Goal: Task Accomplishment & Management: Use online tool/utility

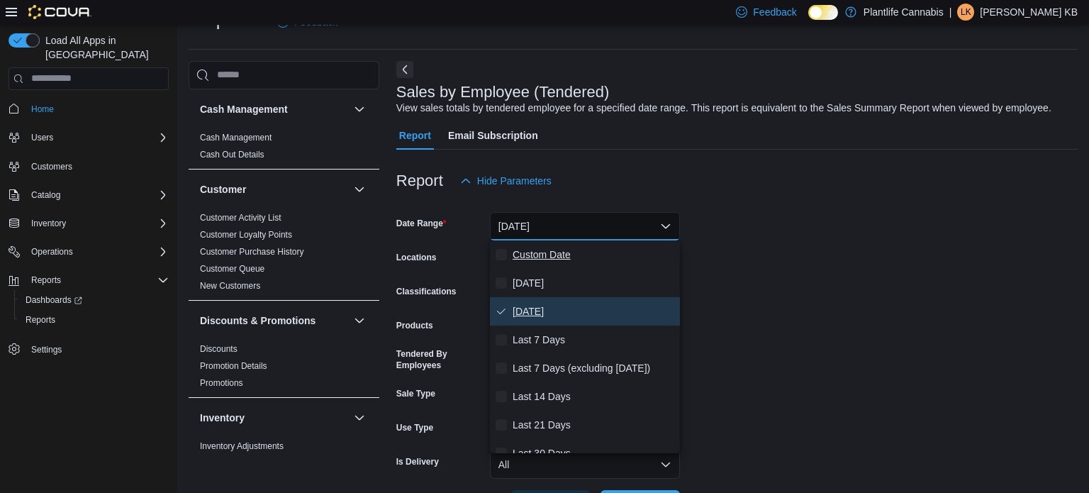
scroll to position [33, 0]
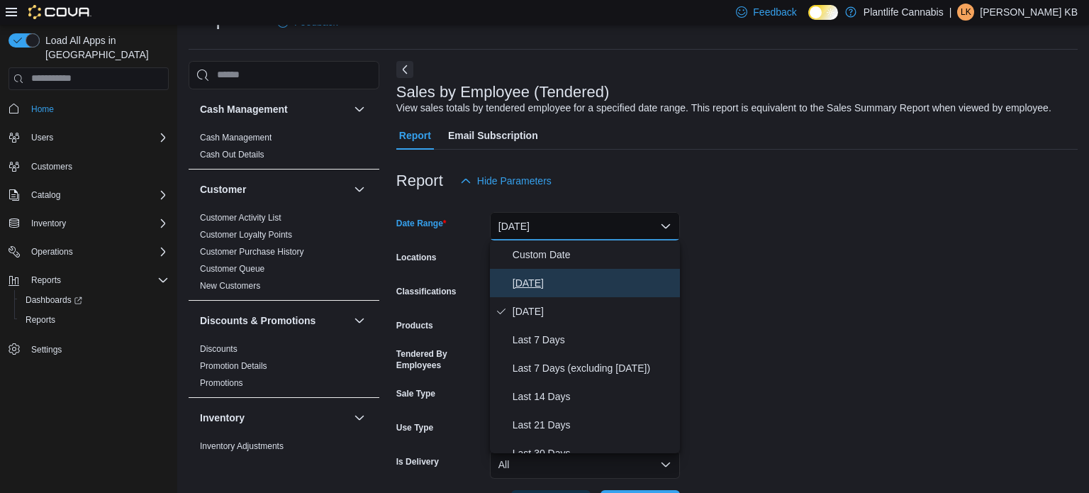
click at [540, 274] on span "[DATE]" at bounding box center [593, 282] width 162 height 17
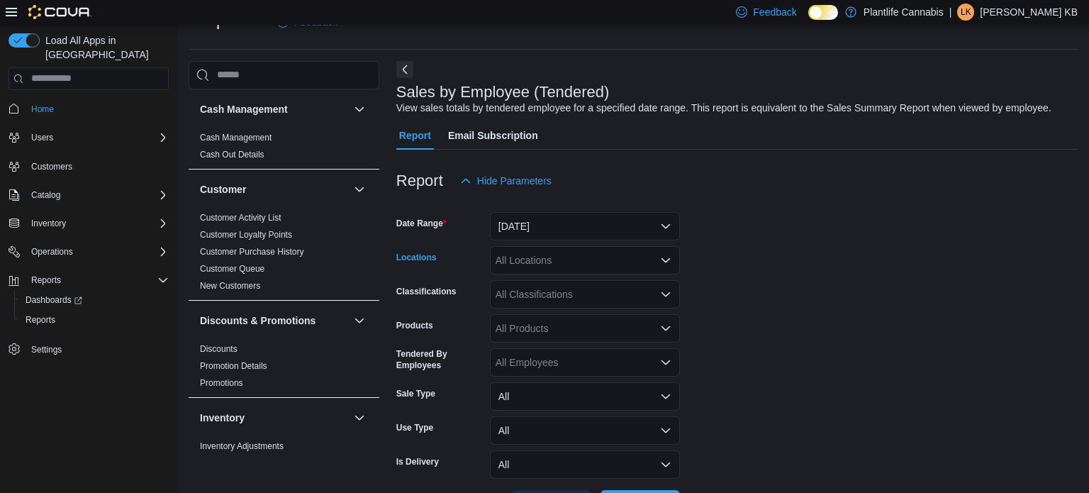
click at [576, 268] on div "All Locations" at bounding box center [585, 260] width 190 height 28
type input "***"
click at [595, 286] on span "Edmonton - Sunwapta" at bounding box center [576, 284] width 99 height 14
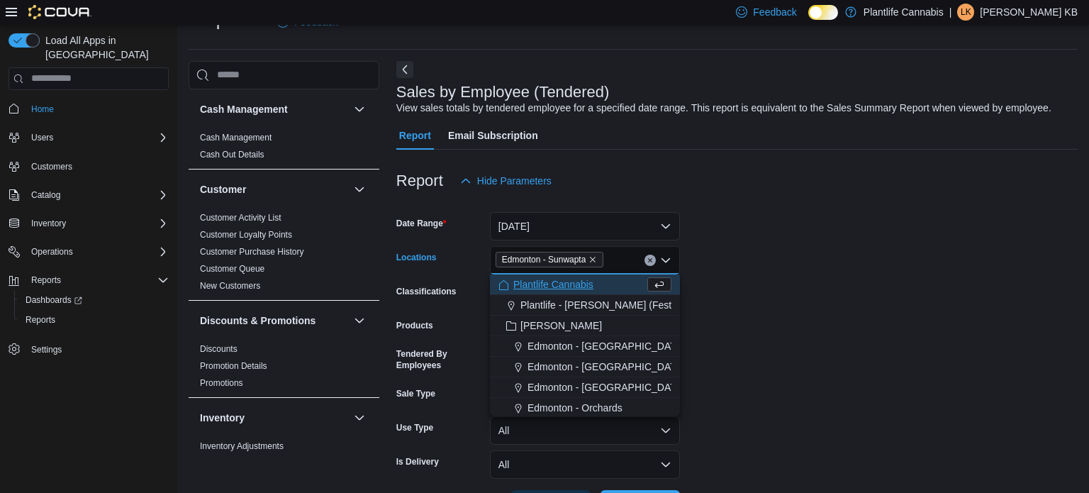
click at [917, 341] on form "Date Range [DATE] Locations [GEOGRAPHIC_DATA] - [GEOGRAPHIC_DATA] Combo box. Se…" at bounding box center [736, 356] width 681 height 323
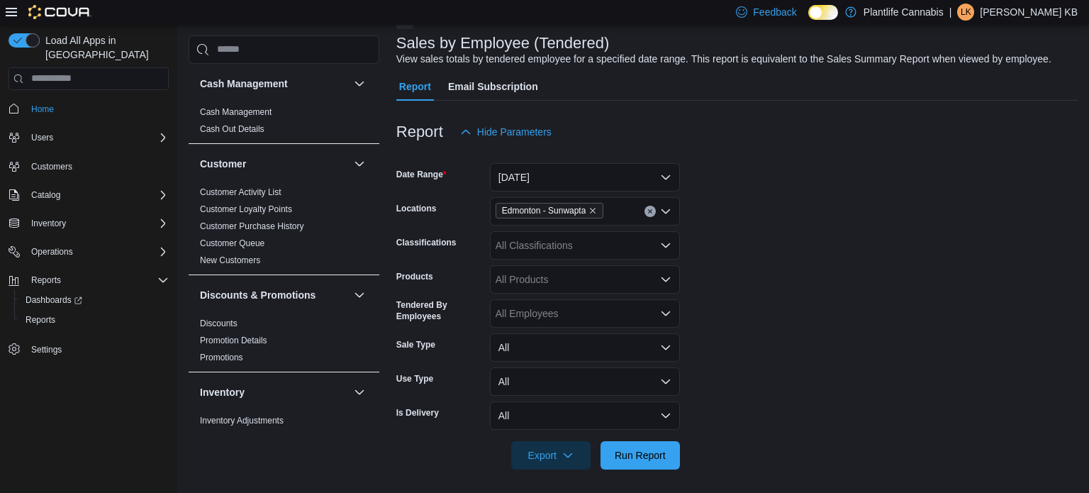
scroll to position [86, 0]
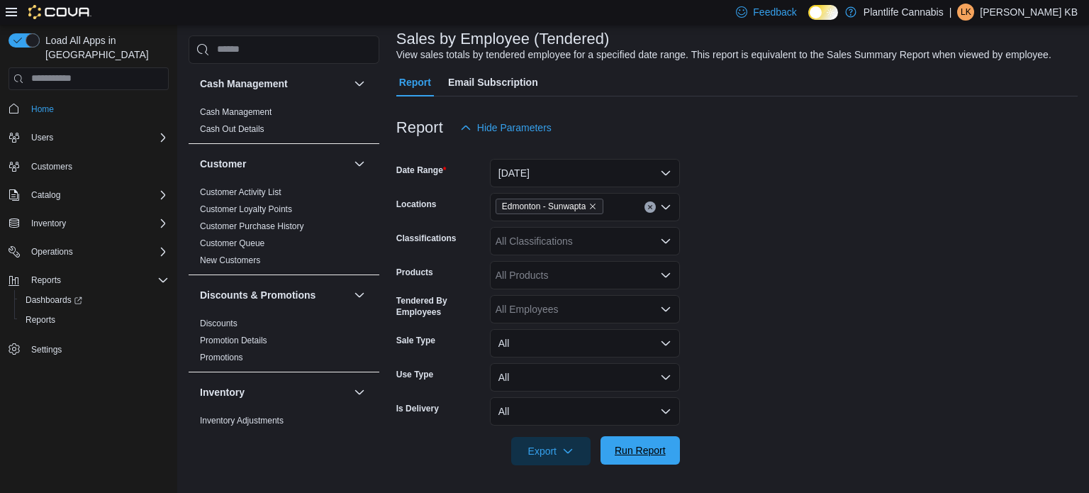
click at [655, 449] on span "Run Report" at bounding box center [639, 450] width 51 height 14
